Goal: Communication & Community: Answer question/provide support

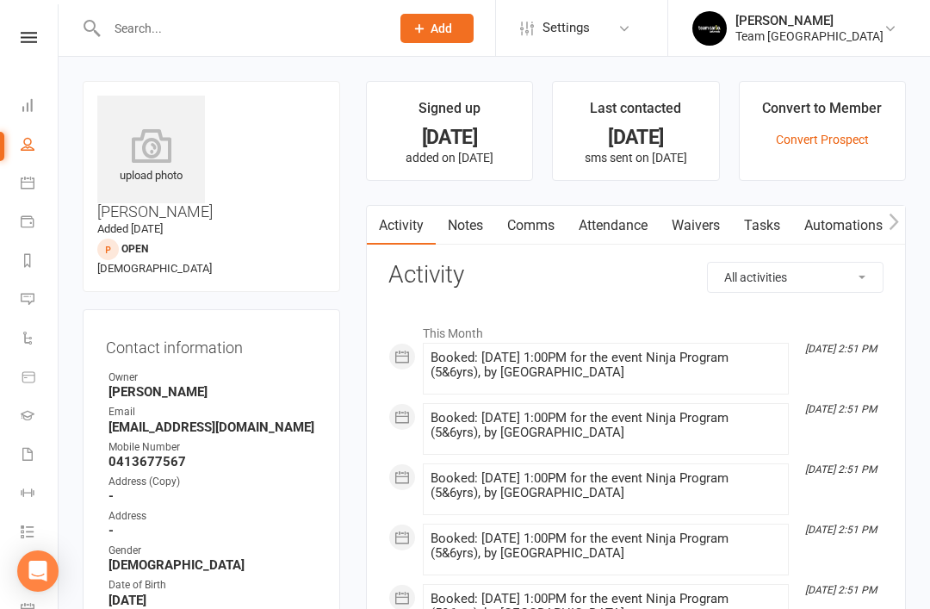
click at [521, 228] on link "Comms" at bounding box center [530, 226] width 71 height 40
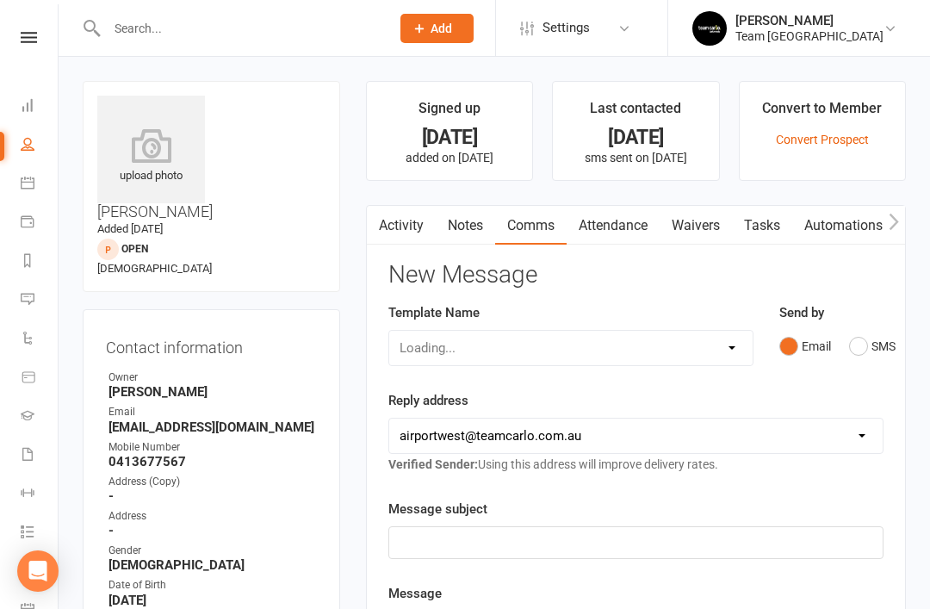
click at [854, 349] on button "SMS" at bounding box center [872, 346] width 47 height 33
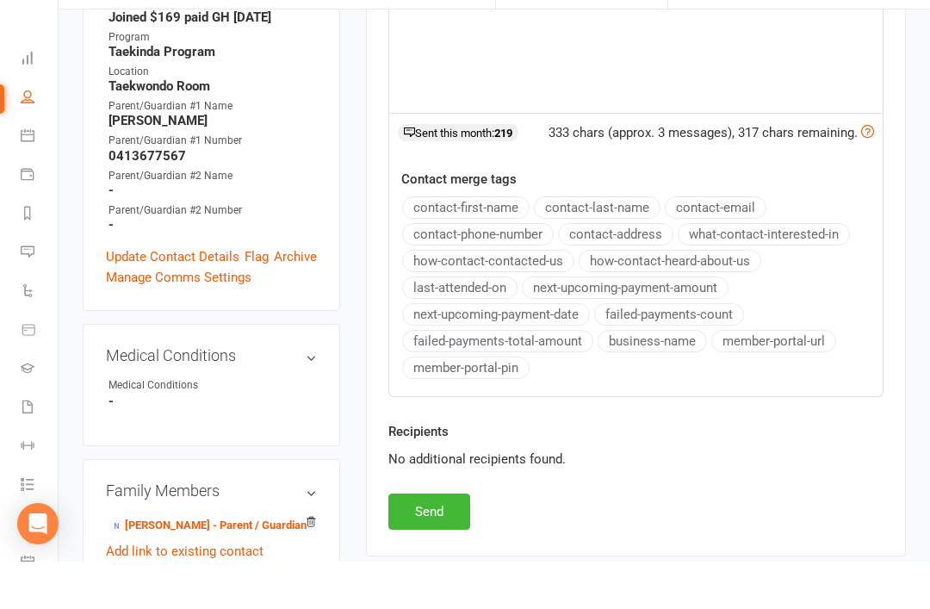
scroll to position [705, 0]
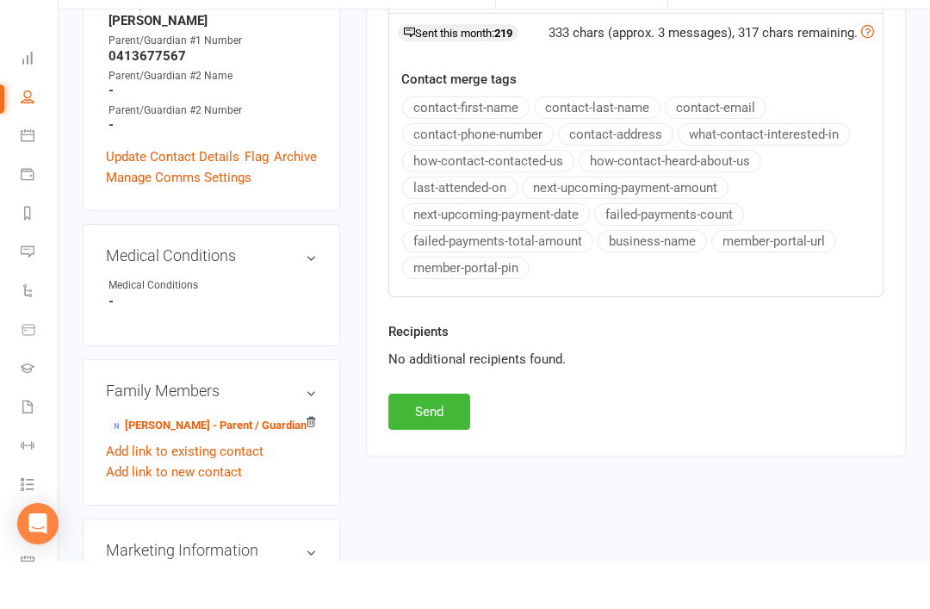
click at [432, 441] on button "Send" at bounding box center [429, 459] width 82 height 36
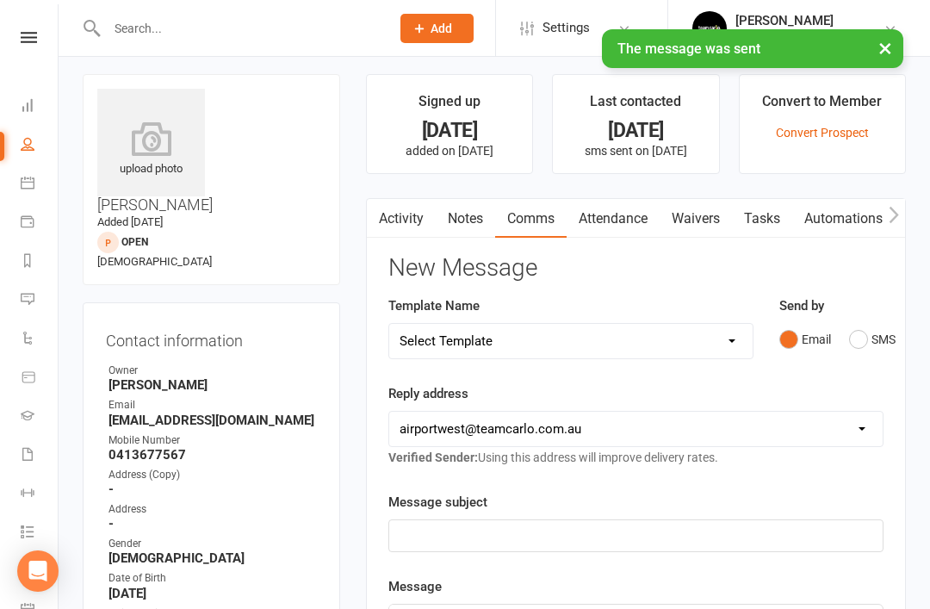
scroll to position [0, 0]
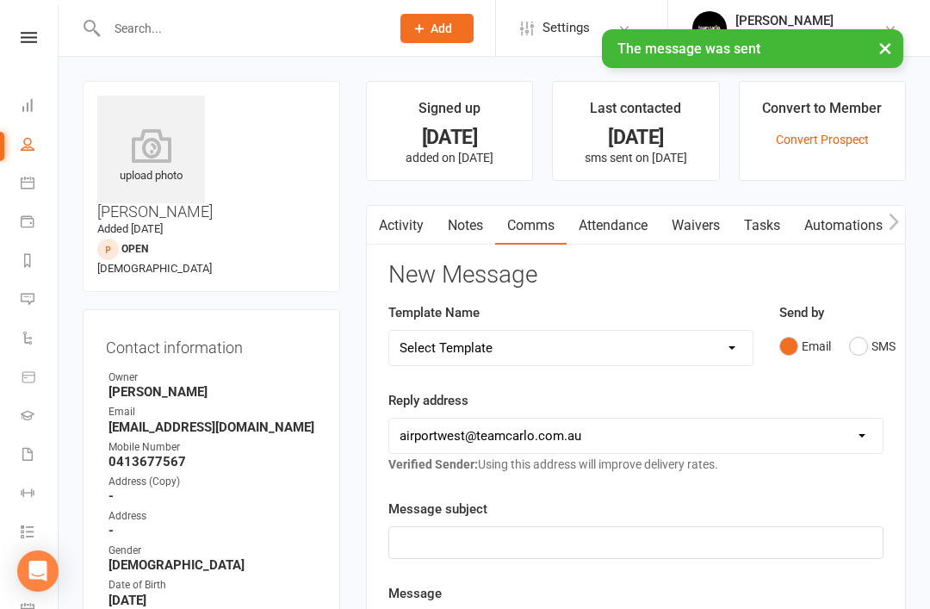
click at [457, 219] on link "Notes" at bounding box center [465, 226] width 59 height 40
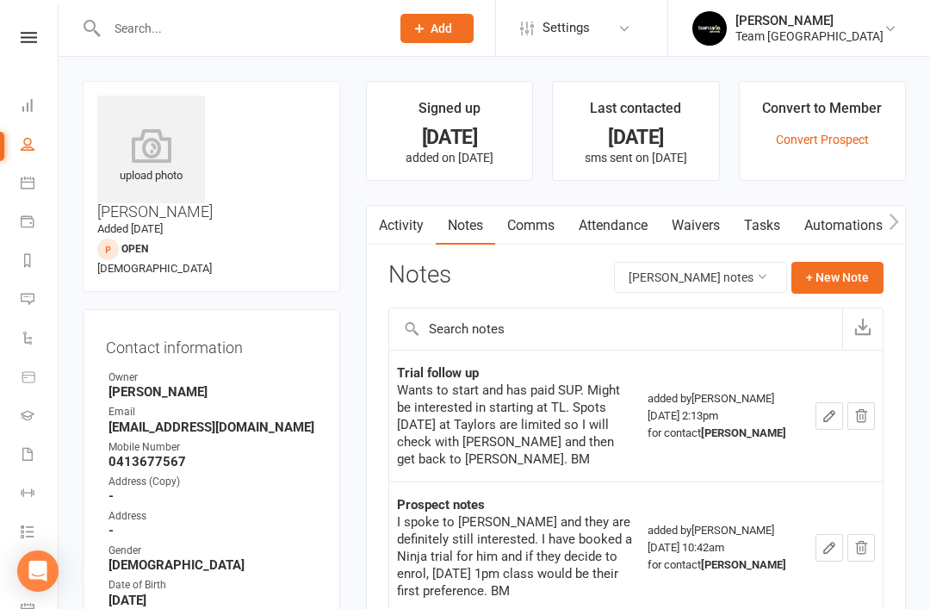
click at [36, 293] on link "Messages 2" at bounding box center [40, 301] width 39 height 39
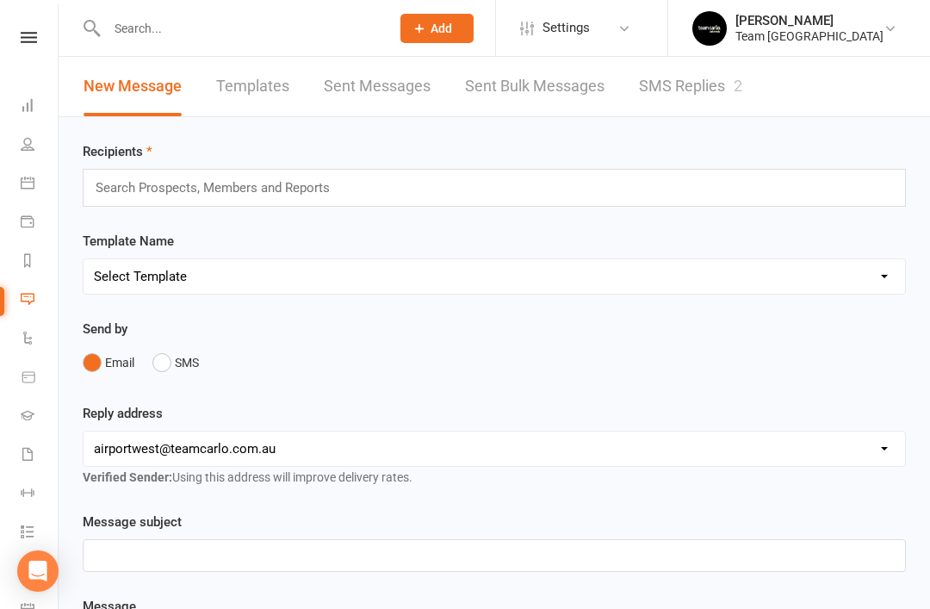
click at [715, 78] on link "SMS Replies 2" at bounding box center [690, 86] width 103 height 59
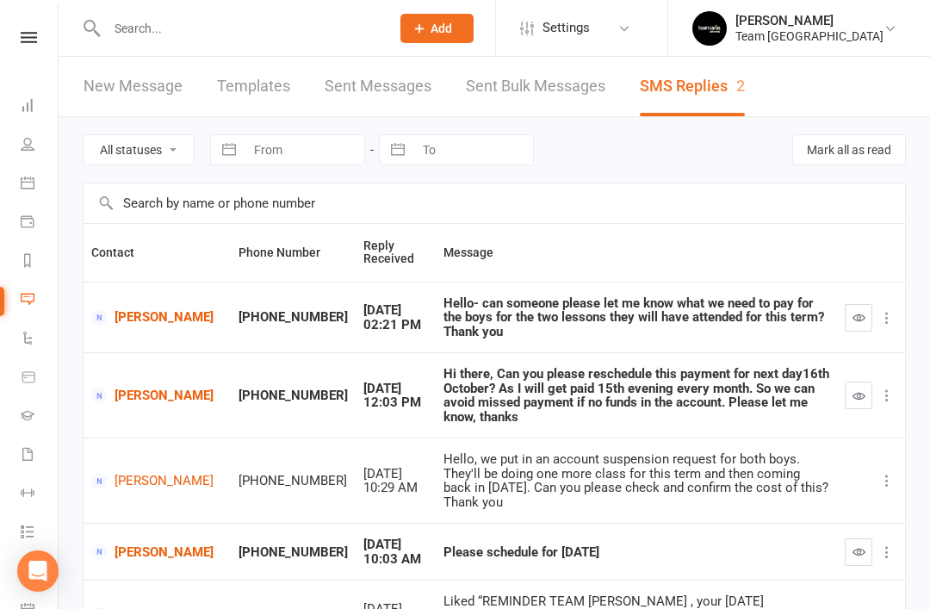
click at [145, 314] on link "Amanda Appathurai" at bounding box center [157, 317] width 132 height 16
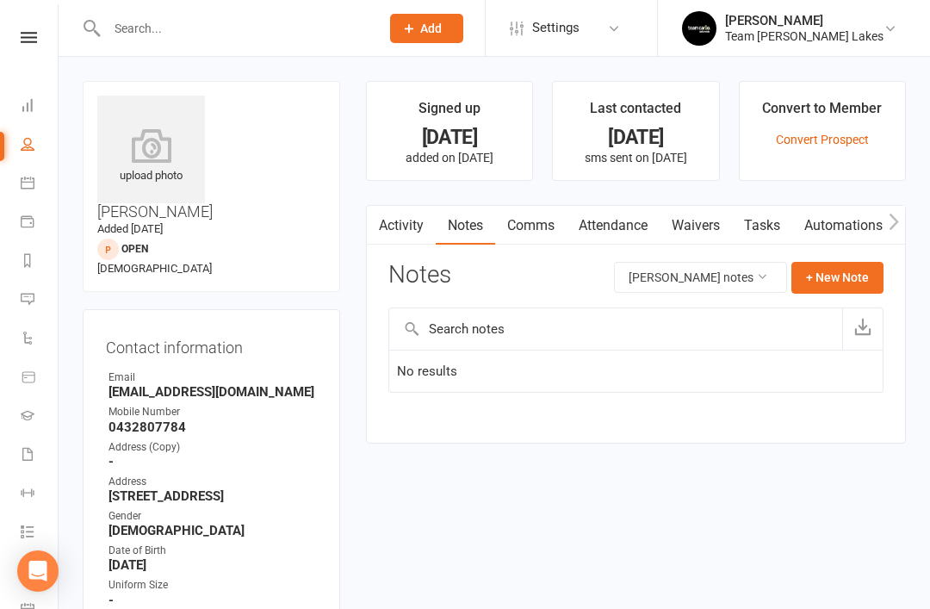
click at [30, 265] on icon at bounding box center [28, 260] width 14 height 14
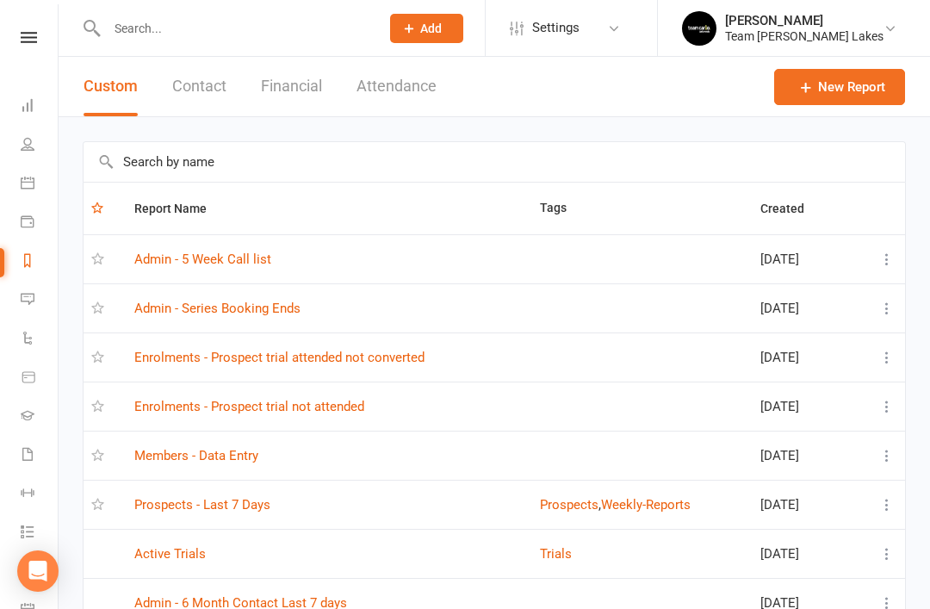
click at [238, 501] on link "Prospects - Last 7 Days" at bounding box center [202, 505] width 136 height 16
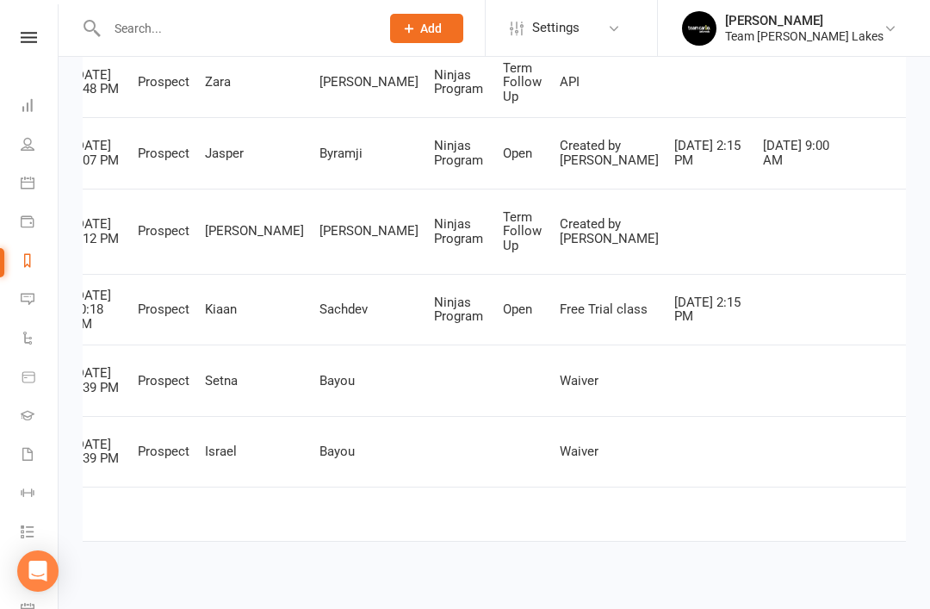
scroll to position [0, 61]
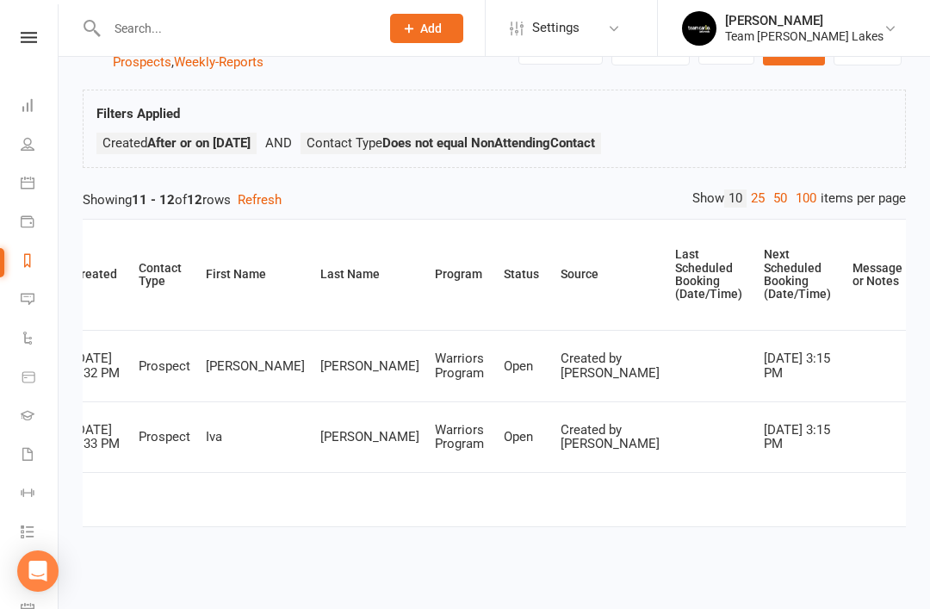
scroll to position [24, 0]
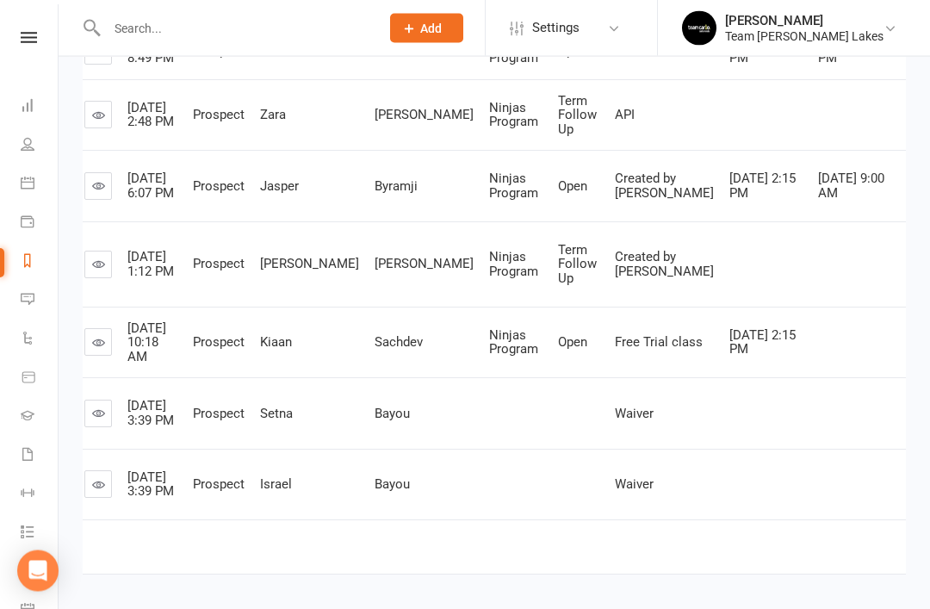
scroll to position [593, 0]
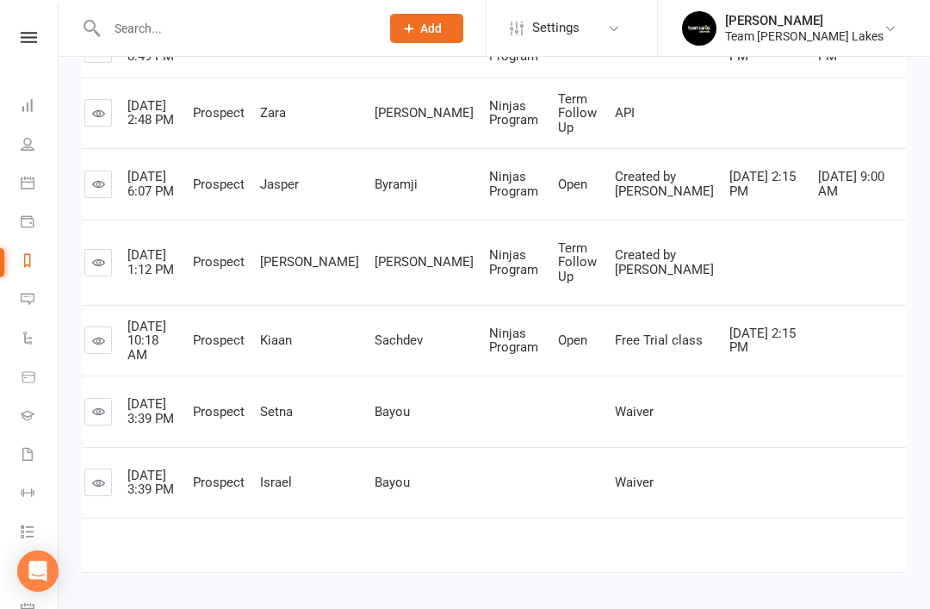
click at [102, 418] on icon at bounding box center [98, 411] width 13 height 13
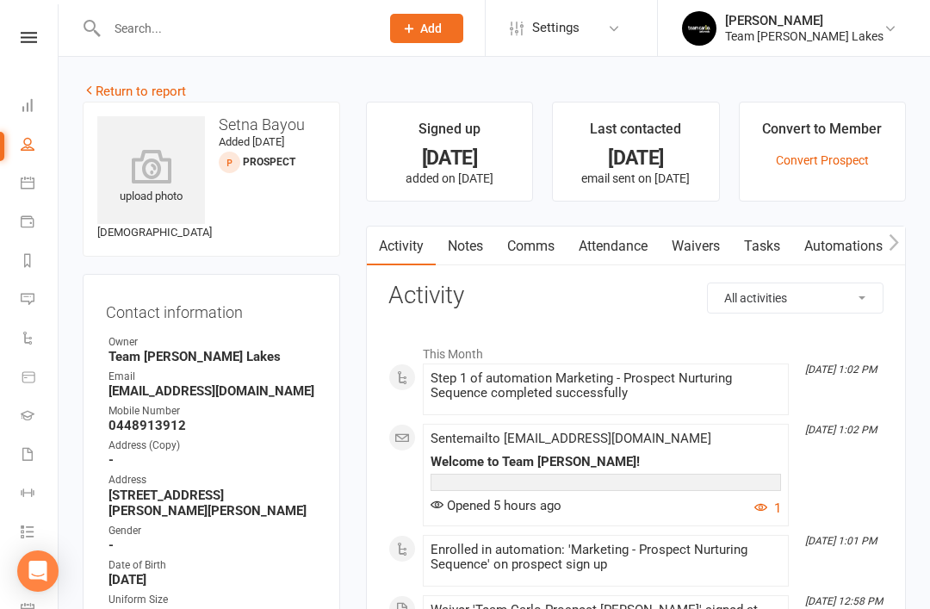
click at [475, 257] on link "Notes" at bounding box center [465, 247] width 59 height 40
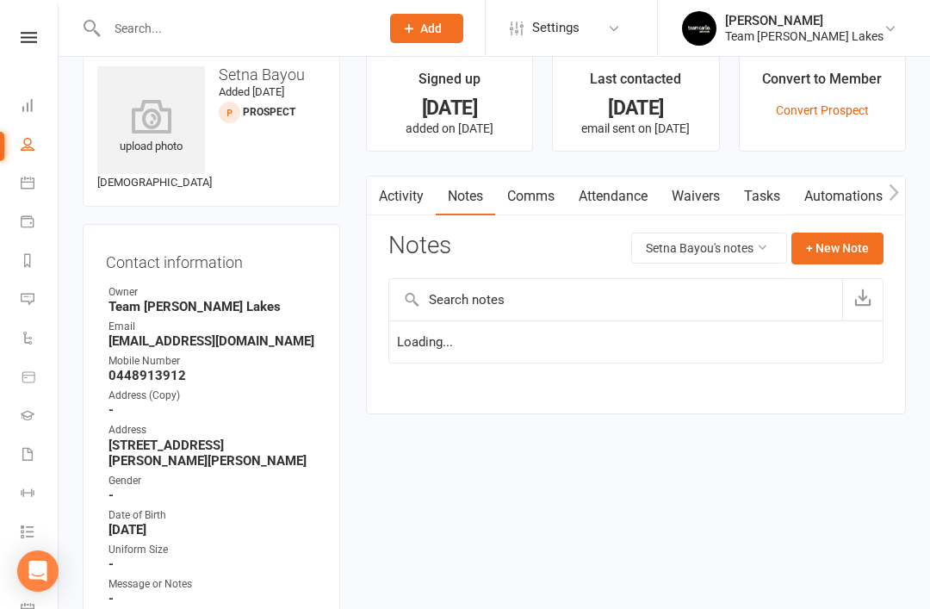
scroll to position [55, 0]
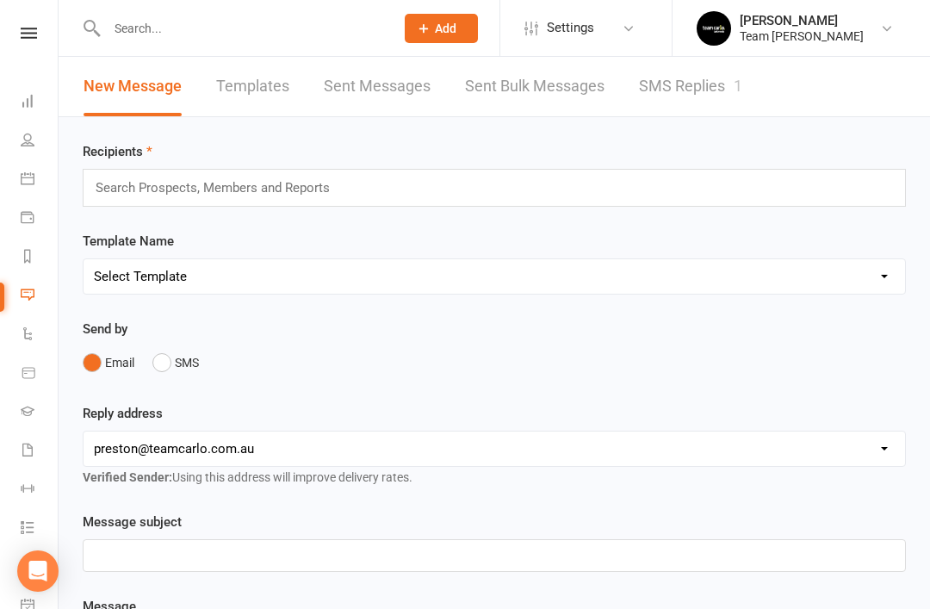
click at [730, 80] on link "SMS Replies 1" at bounding box center [690, 86] width 103 height 59
